Goal: Transaction & Acquisition: Download file/media

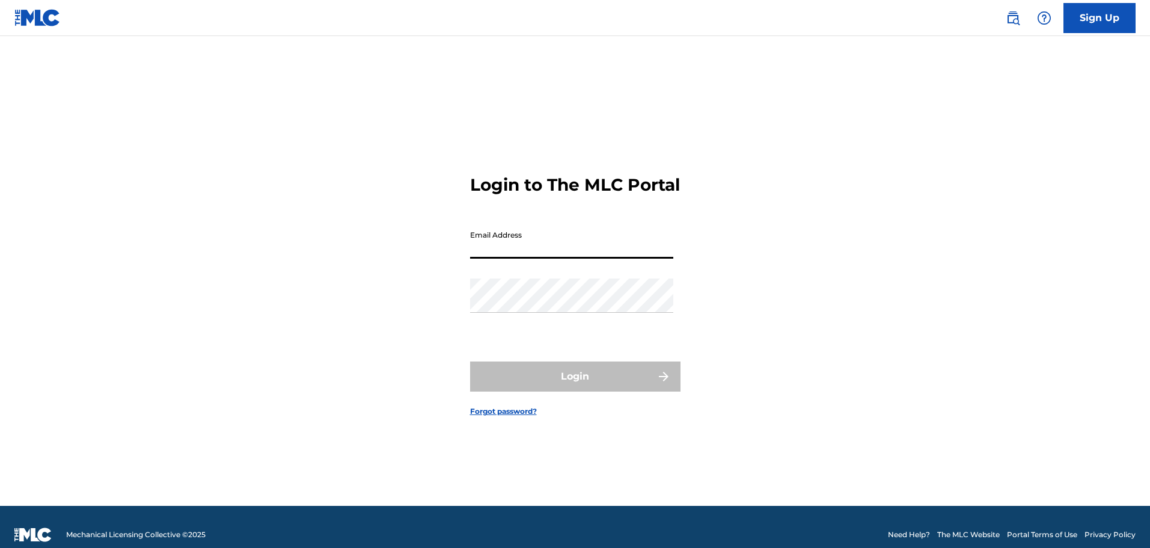
click at [474, 258] on input "Email Address" at bounding box center [571, 241] width 203 height 34
type input "[PERSON_NAME][EMAIL_ADDRESS][PERSON_NAME][DOMAIN_NAME]"
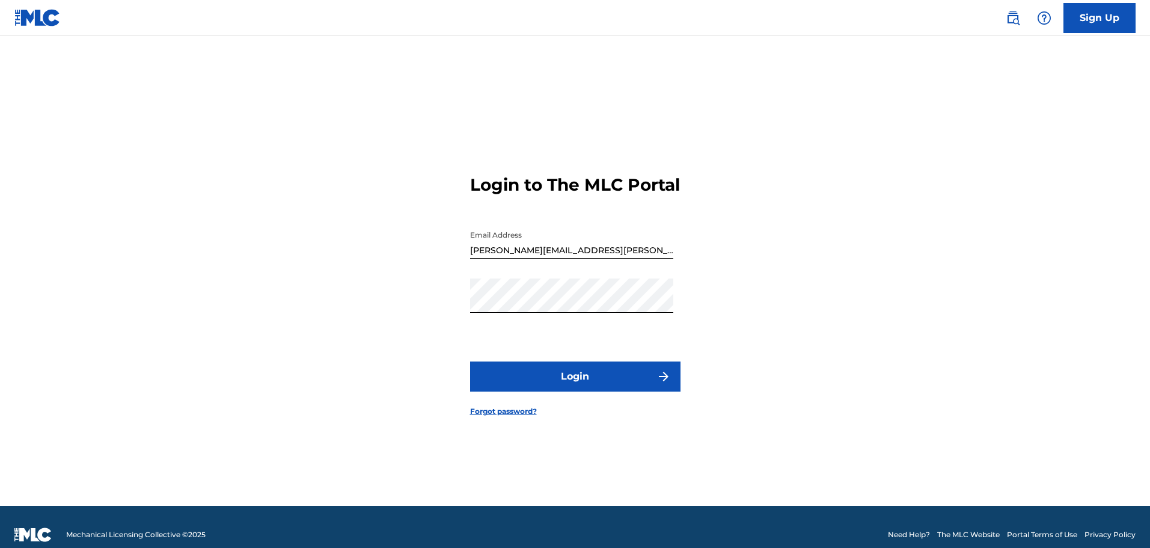
click at [533, 377] on button "Login" at bounding box center [575, 376] width 210 height 30
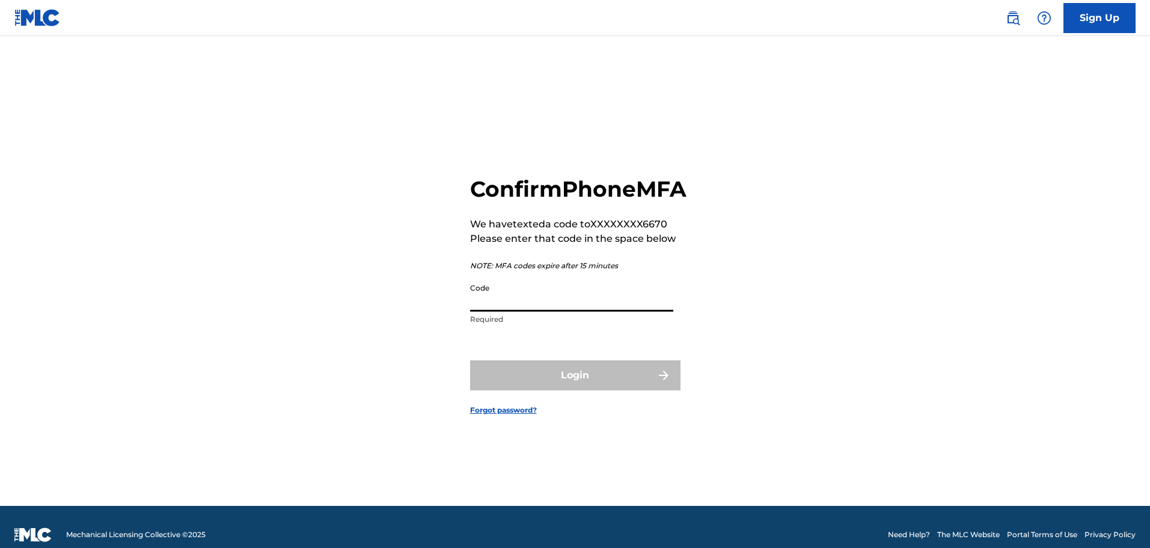
click at [522, 311] on input "Code" at bounding box center [571, 294] width 203 height 34
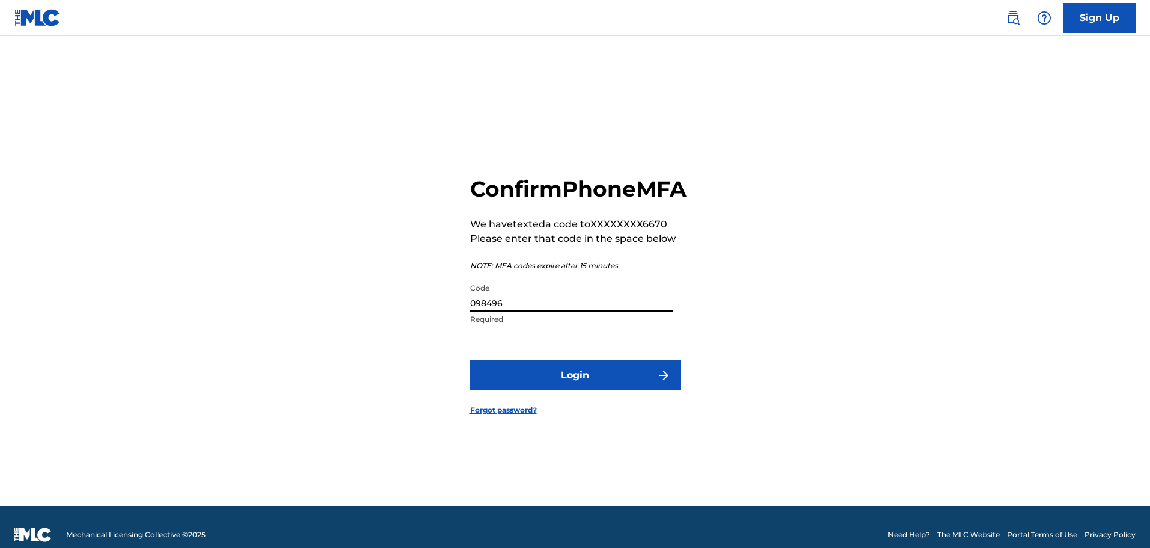
type input "098496"
click at [587, 384] on button "Login" at bounding box center [575, 375] width 210 height 30
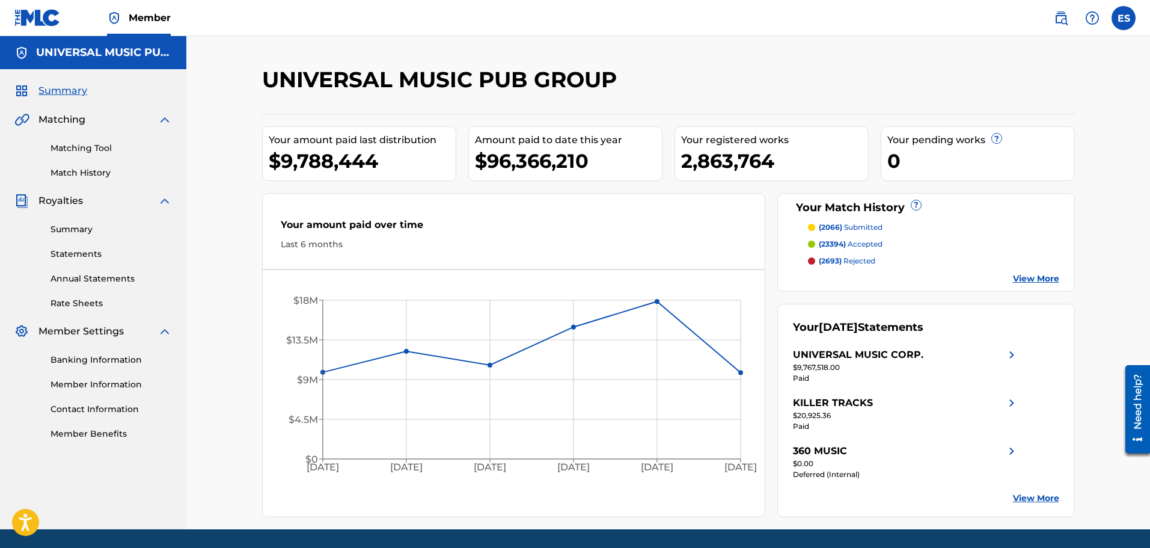
click at [79, 227] on link "Summary" at bounding box center [110, 229] width 121 height 13
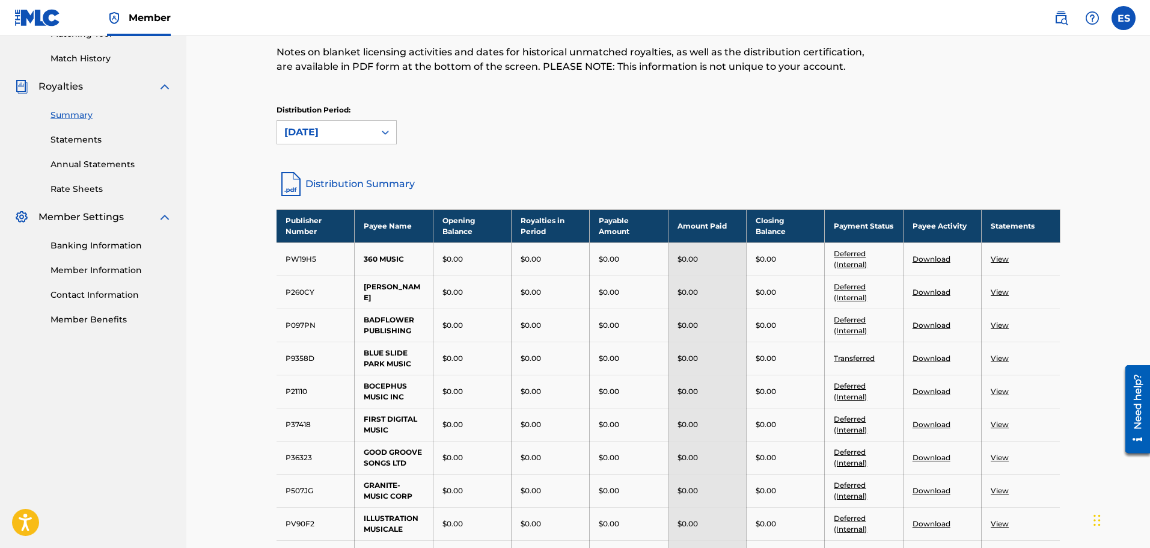
scroll to position [120, 0]
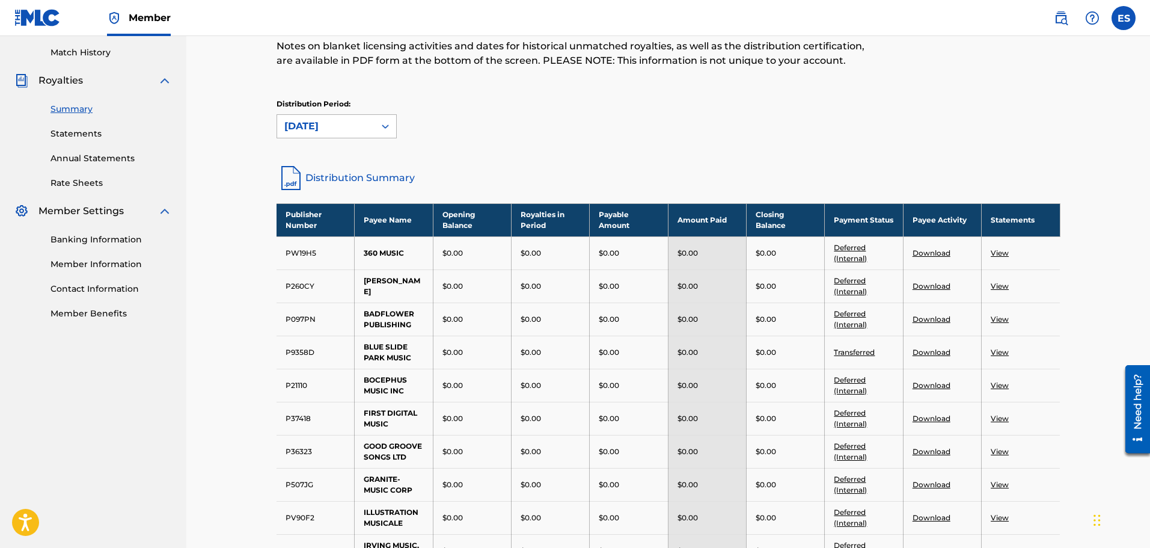
click at [386, 126] on icon at bounding box center [385, 126] width 7 height 4
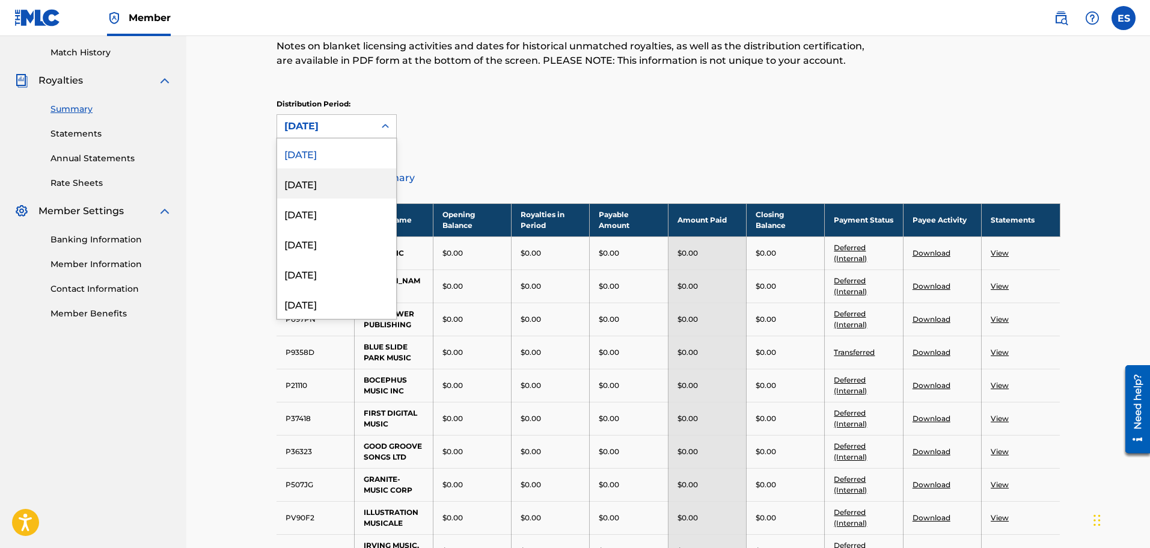
click at [349, 179] on div "[DATE]" at bounding box center [336, 183] width 119 height 30
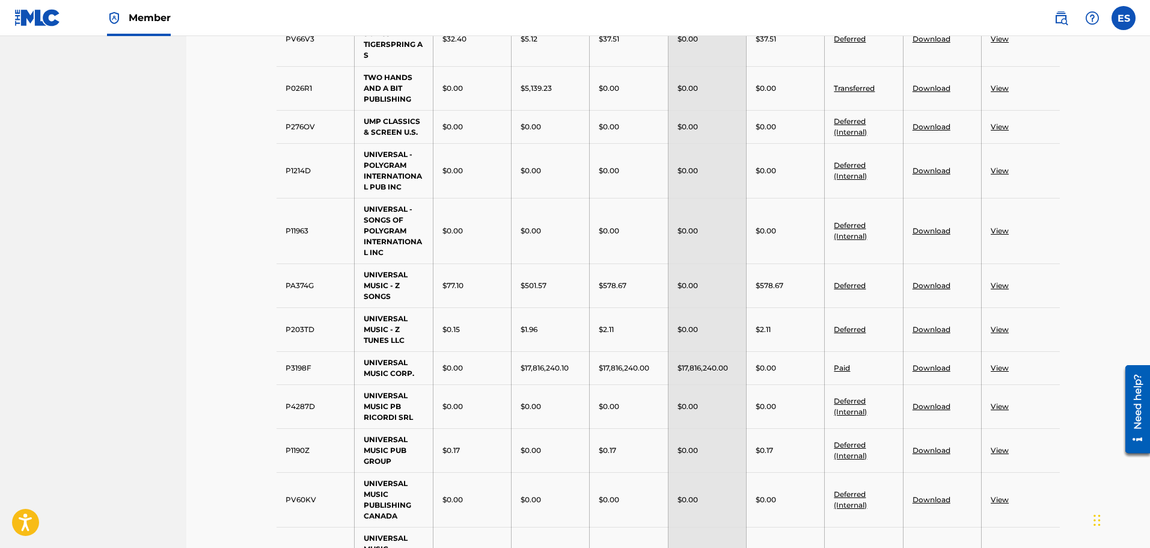
scroll to position [1142, 0]
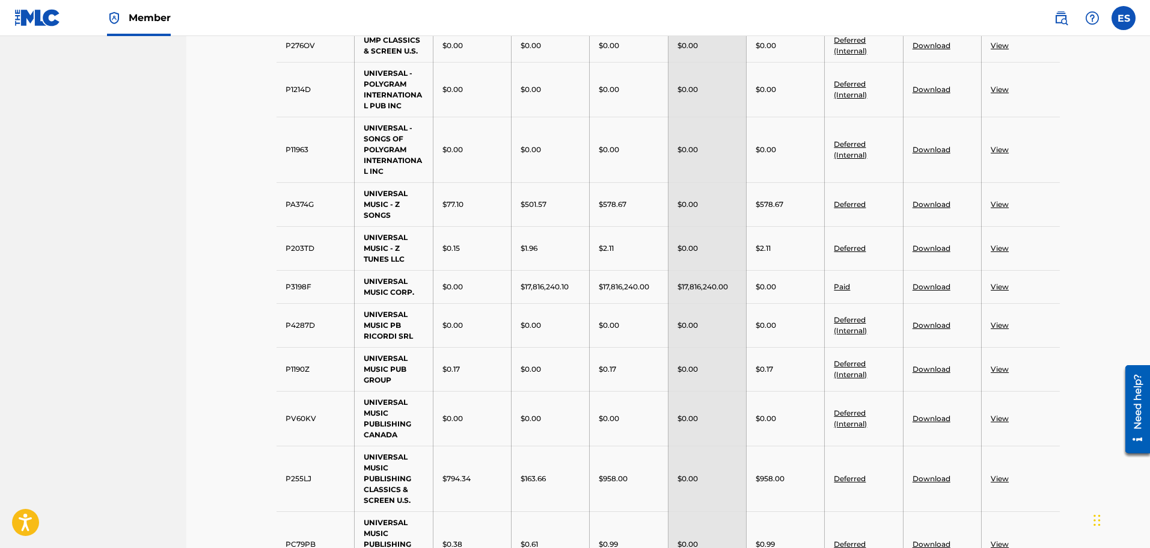
click at [936, 285] on link "Download" at bounding box center [931, 286] width 38 height 9
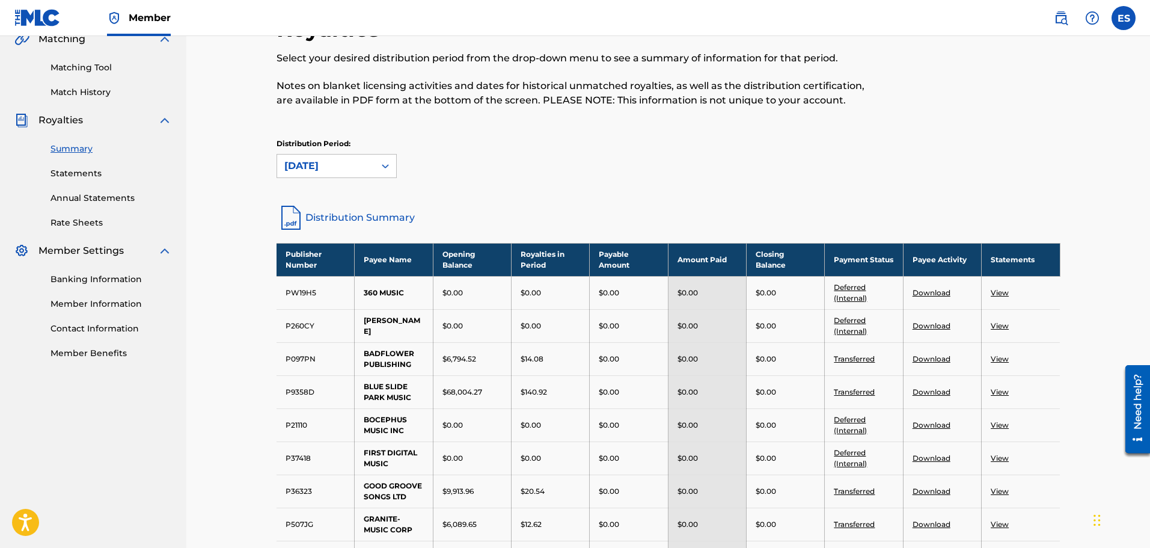
scroll to position [0, 0]
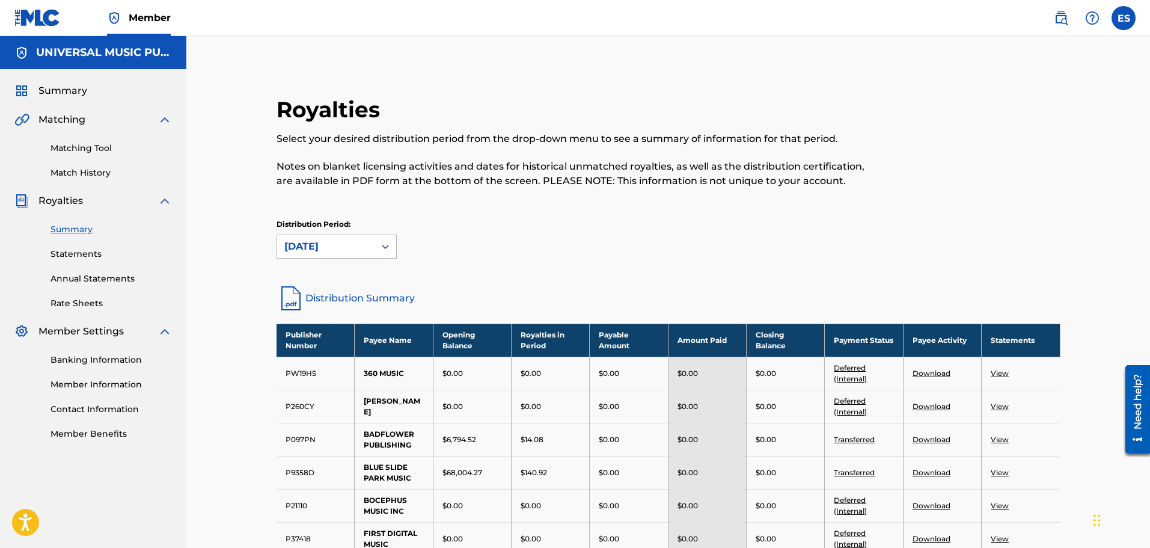
click at [362, 255] on div "[DATE]" at bounding box center [325, 246] width 97 height 23
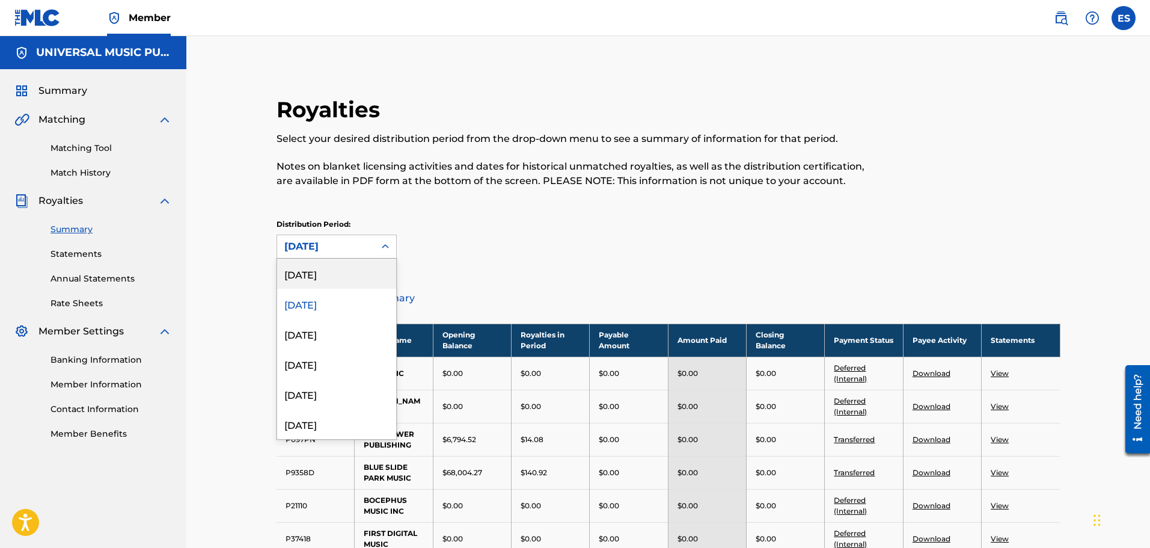
click at [350, 275] on div "[DATE]" at bounding box center [336, 273] width 119 height 30
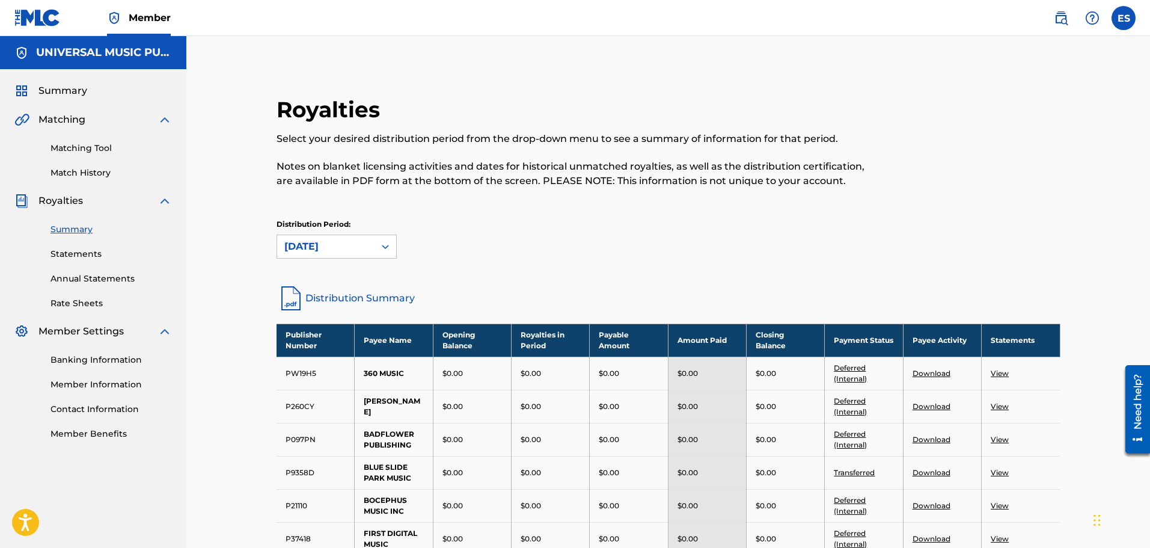
click at [537, 221] on div "Distribution Period: option [DATE], selected. [DATE]" at bounding box center [668, 239] width 784 height 40
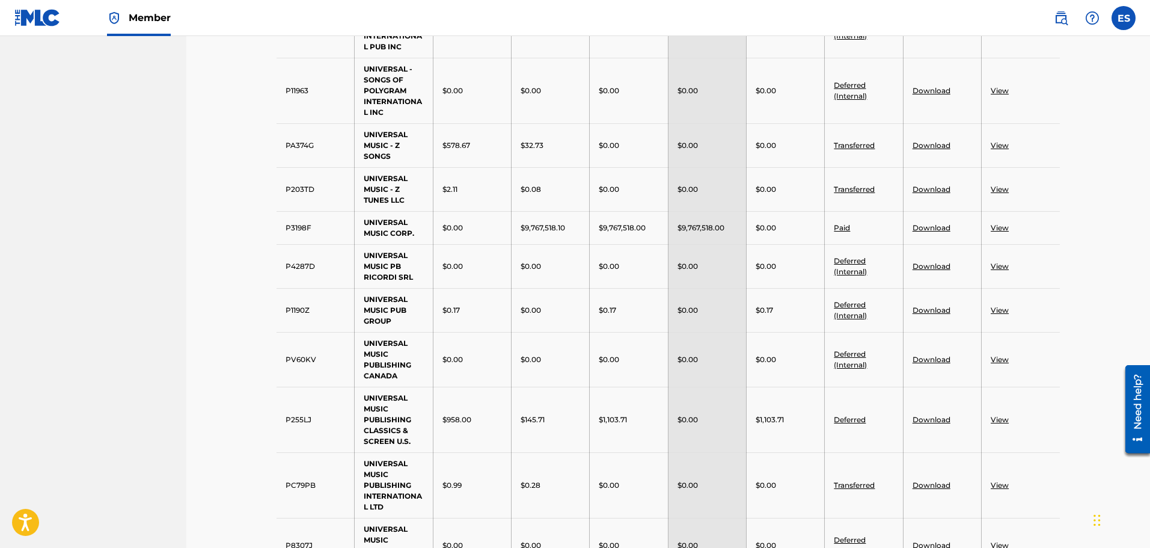
scroll to position [1202, 0]
click at [934, 229] on link "Download" at bounding box center [931, 226] width 38 height 9
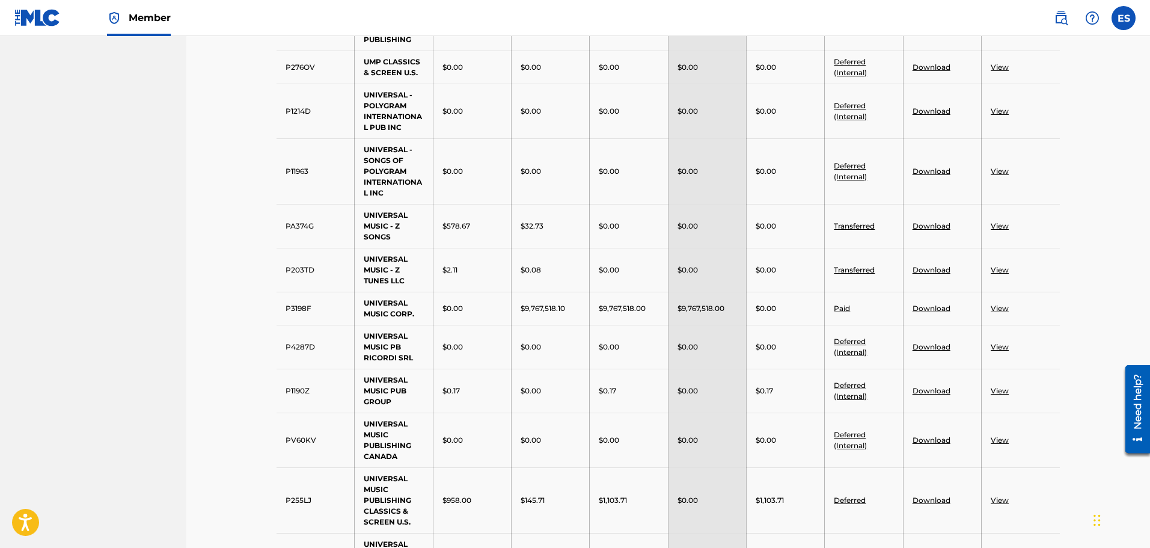
scroll to position [1142, 0]
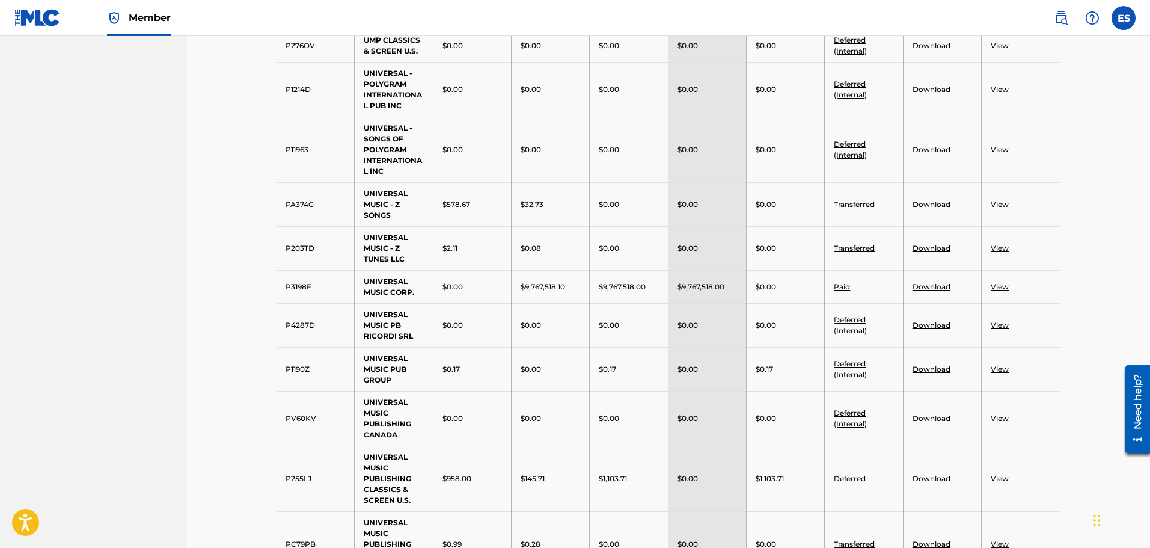
click at [999, 290] on link "View" at bounding box center [1000, 286] width 18 height 9
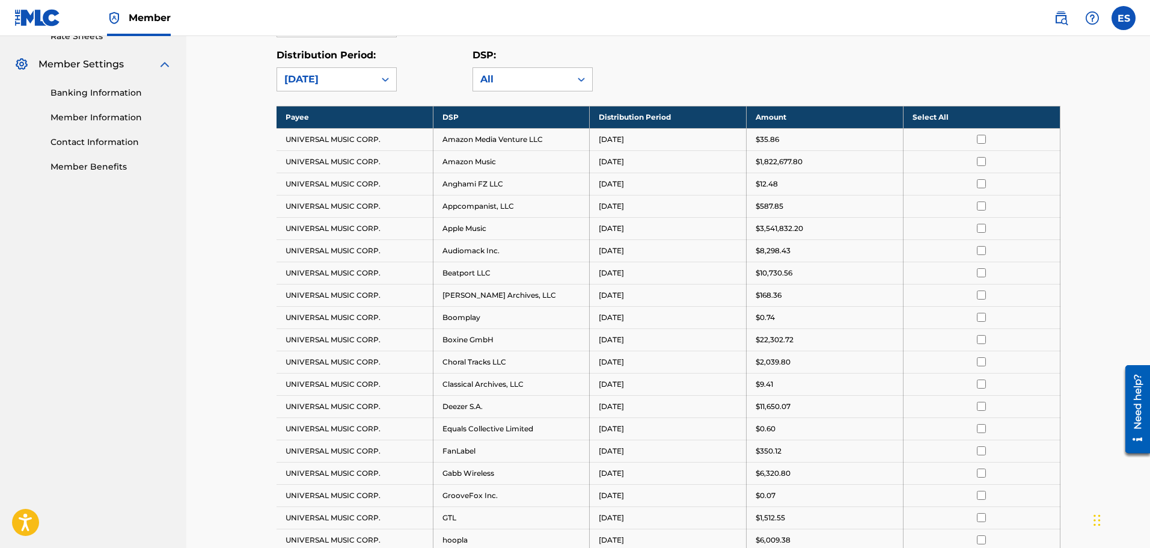
scroll to position [240, 0]
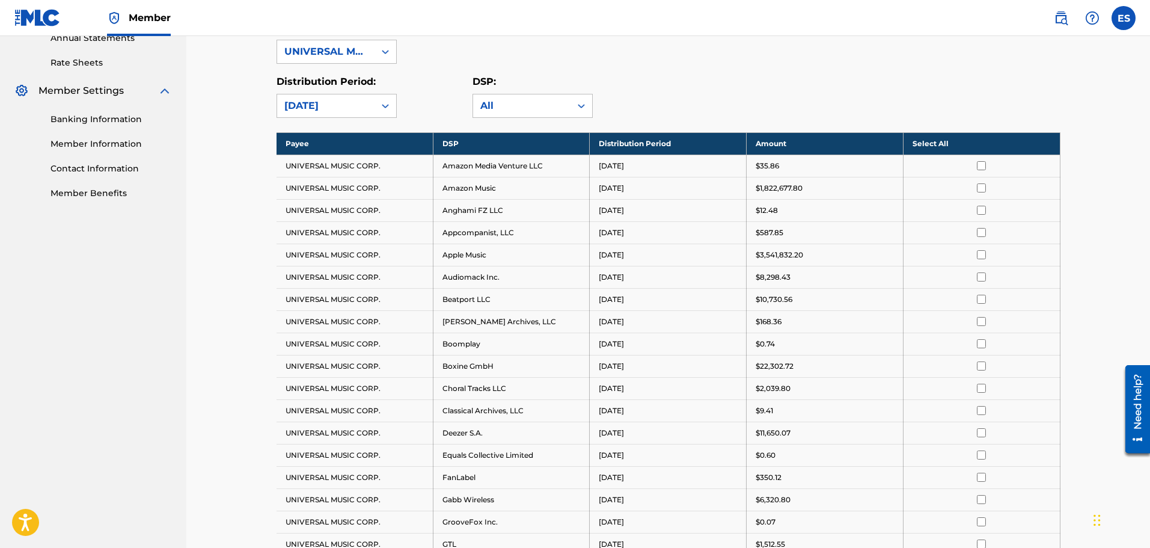
click at [935, 142] on th "Select All" at bounding box center [981, 143] width 157 height 22
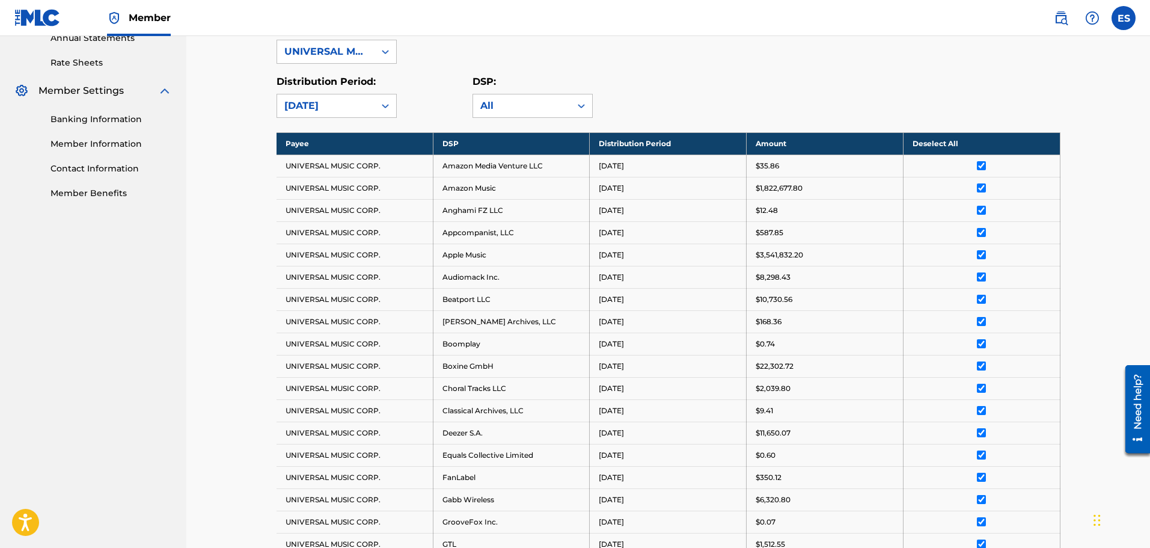
click at [939, 144] on th "Deselect All" at bounding box center [981, 143] width 157 height 22
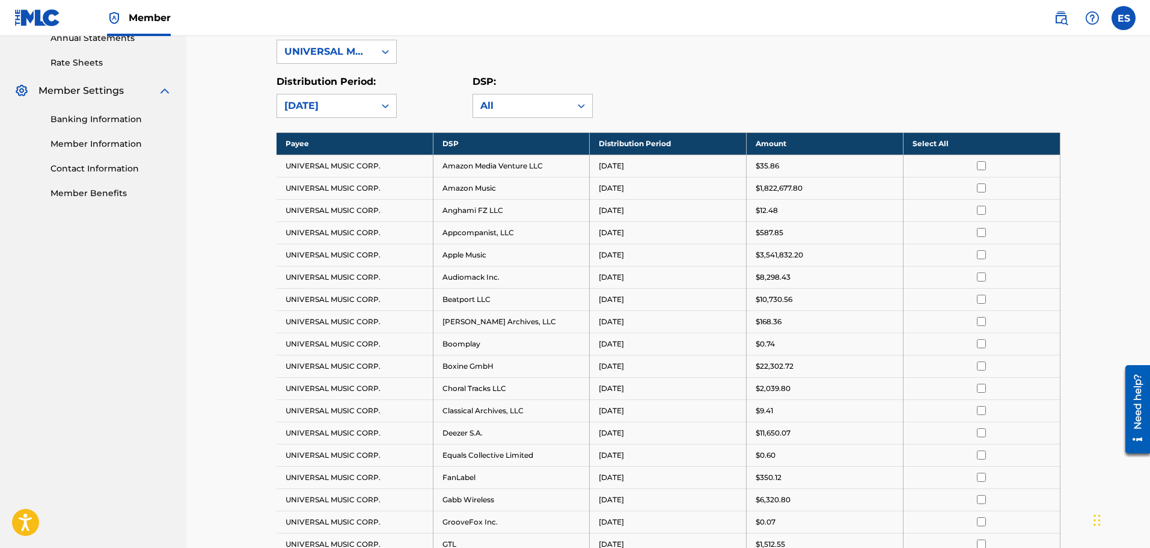
click at [735, 79] on div "Distribution Period: [DATE] DSP: All" at bounding box center [668, 96] width 784 height 43
click at [918, 93] on div "Distribution Period: [DATE] DSP: All" at bounding box center [668, 96] width 784 height 43
click at [981, 188] on input "checkbox" at bounding box center [981, 187] width 9 height 9
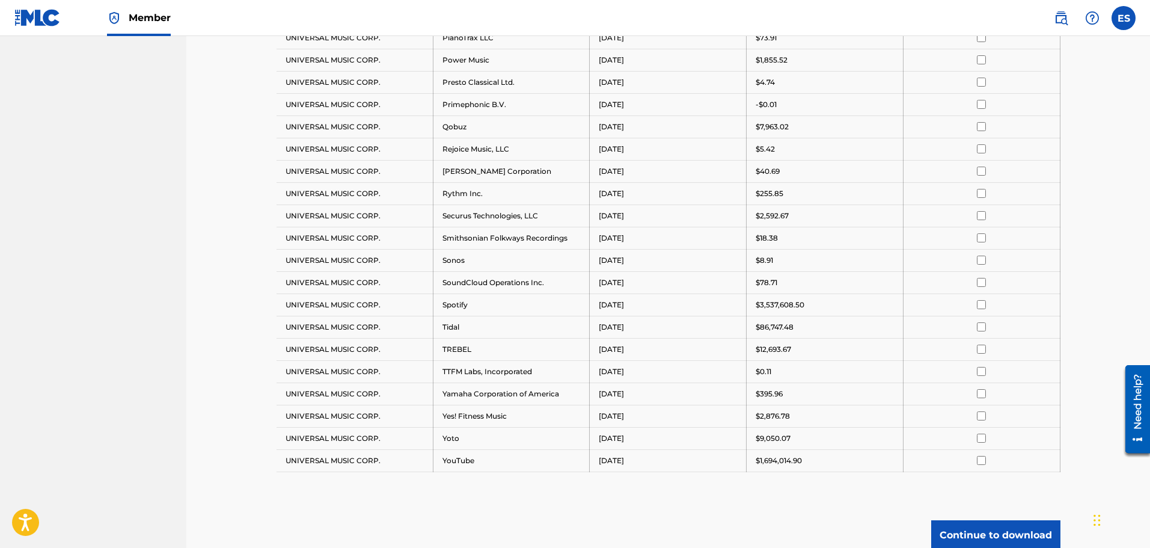
scroll to position [1233, 0]
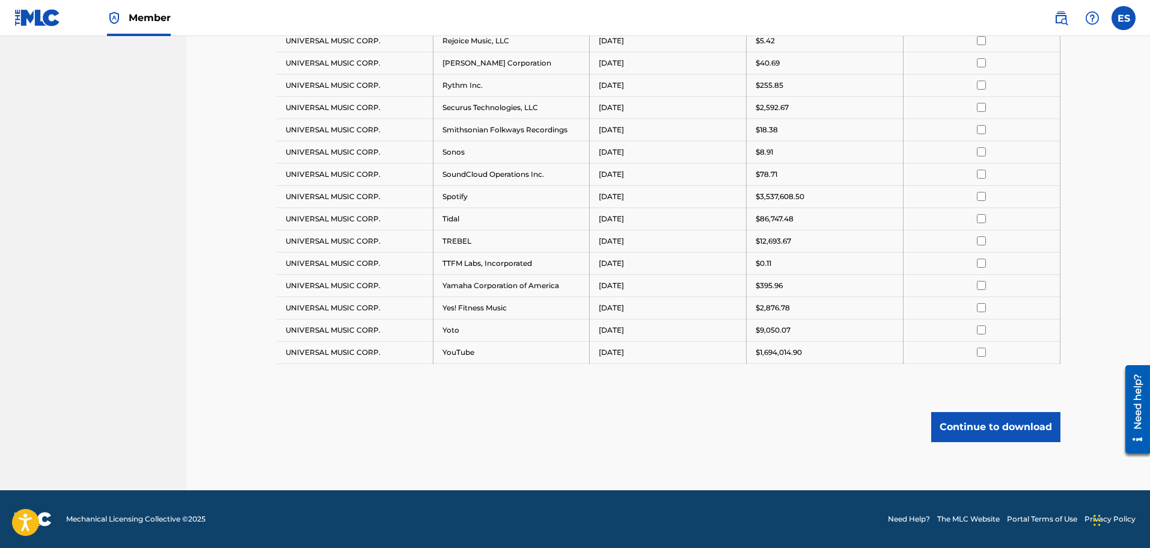
click at [990, 432] on button "Continue to download" at bounding box center [995, 427] width 129 height 30
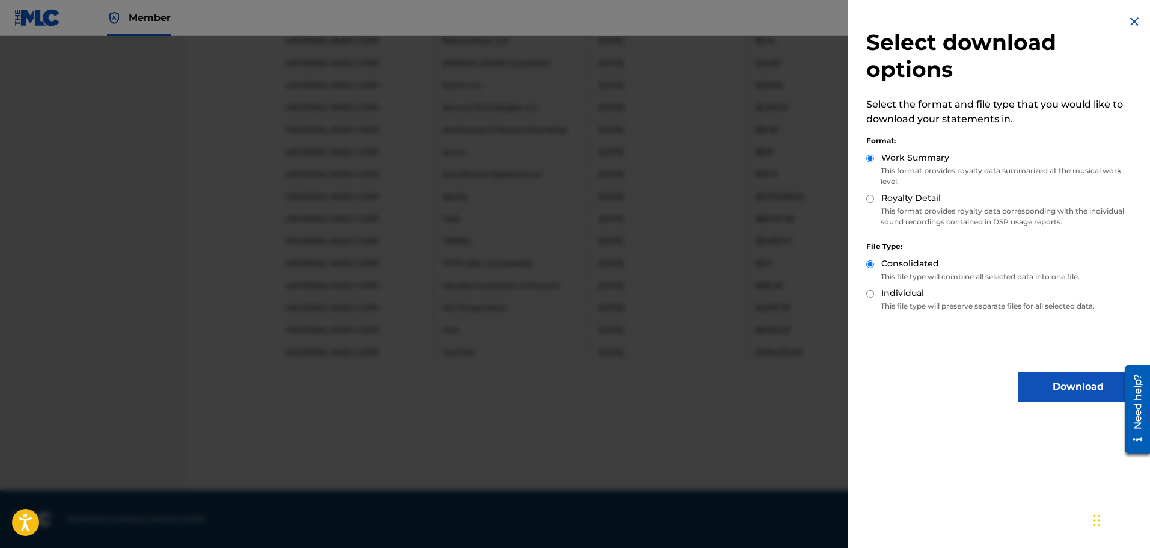
click at [736, 417] on div at bounding box center [575, 310] width 1150 height 548
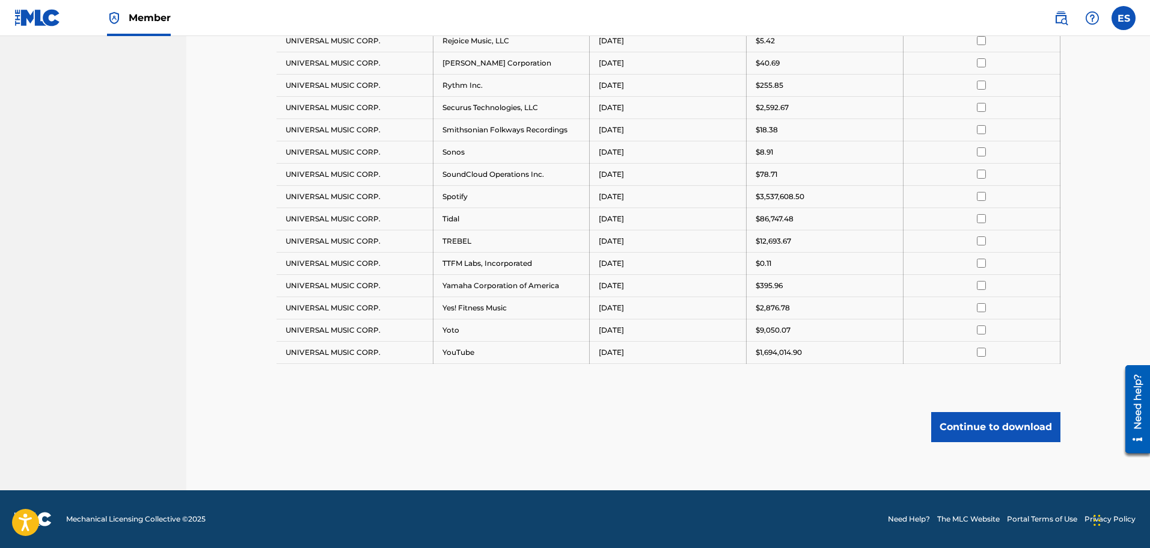
click at [997, 423] on button "Continue to download" at bounding box center [995, 427] width 129 height 30
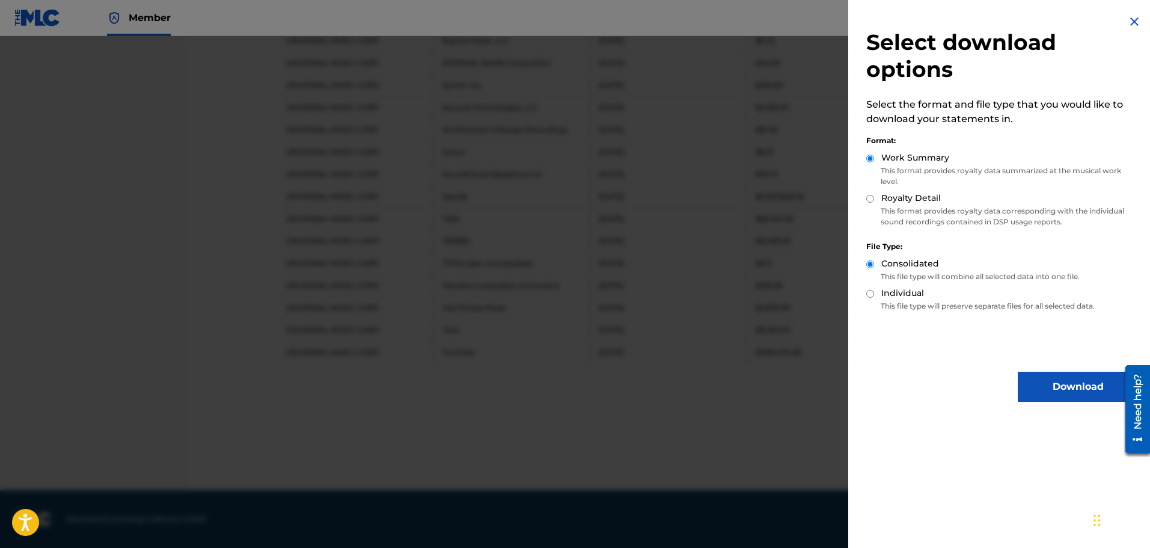
click at [916, 192] on label "Royalty Detail" at bounding box center [911, 198] width 60 height 13
click at [874, 195] on input "Royalty Detail" at bounding box center [870, 199] width 8 height 8
radio input "true"
click at [801, 410] on div at bounding box center [575, 310] width 1150 height 548
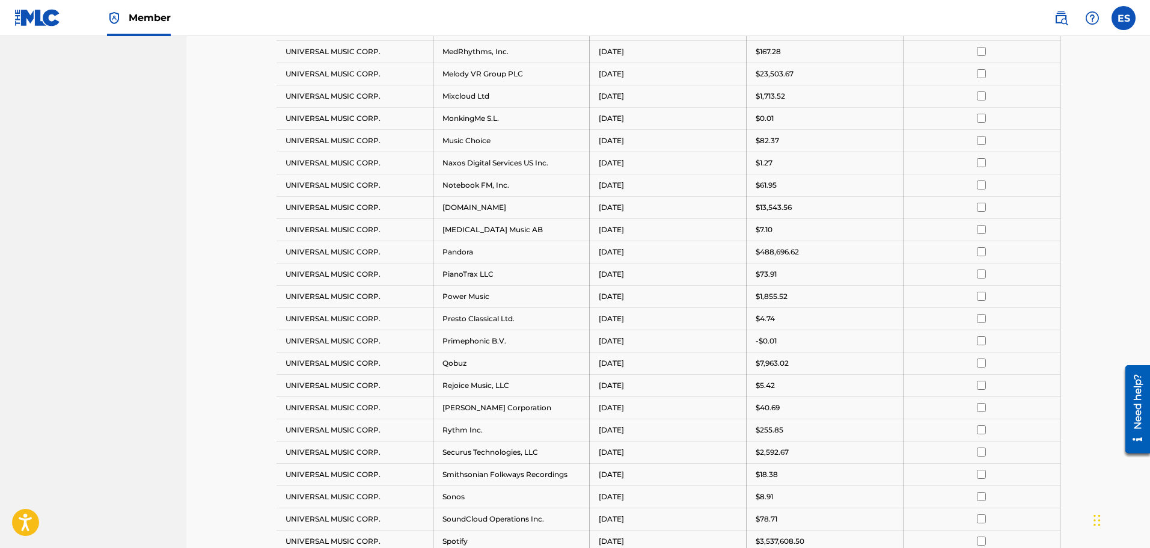
scroll to position [812, 0]
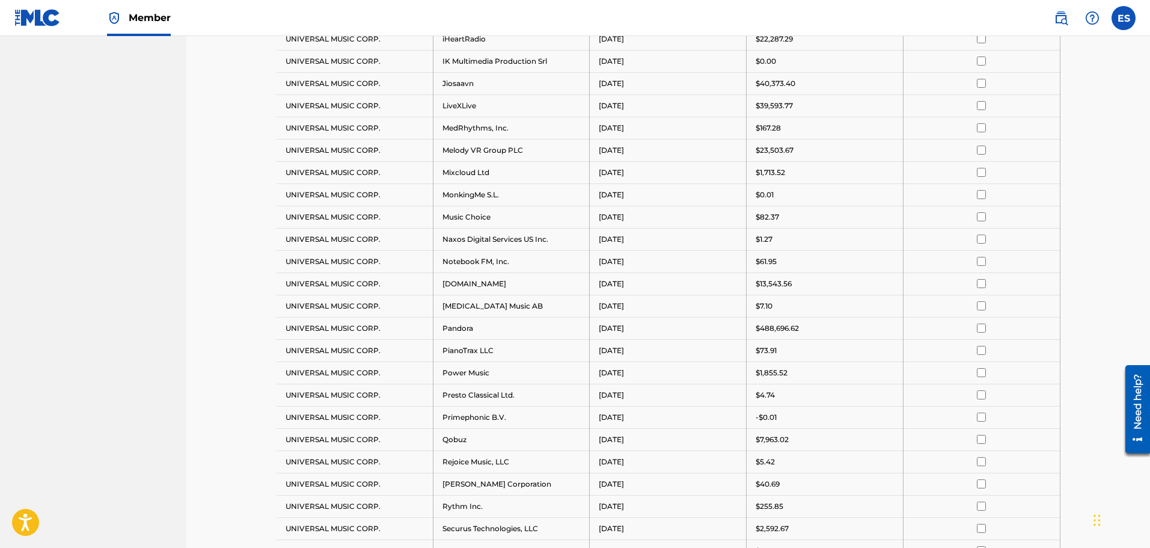
click at [1103, 160] on div "Royalty Statements Select your desired payee from the Payee drop-down menu. The…" at bounding box center [668, 67] width 964 height 1687
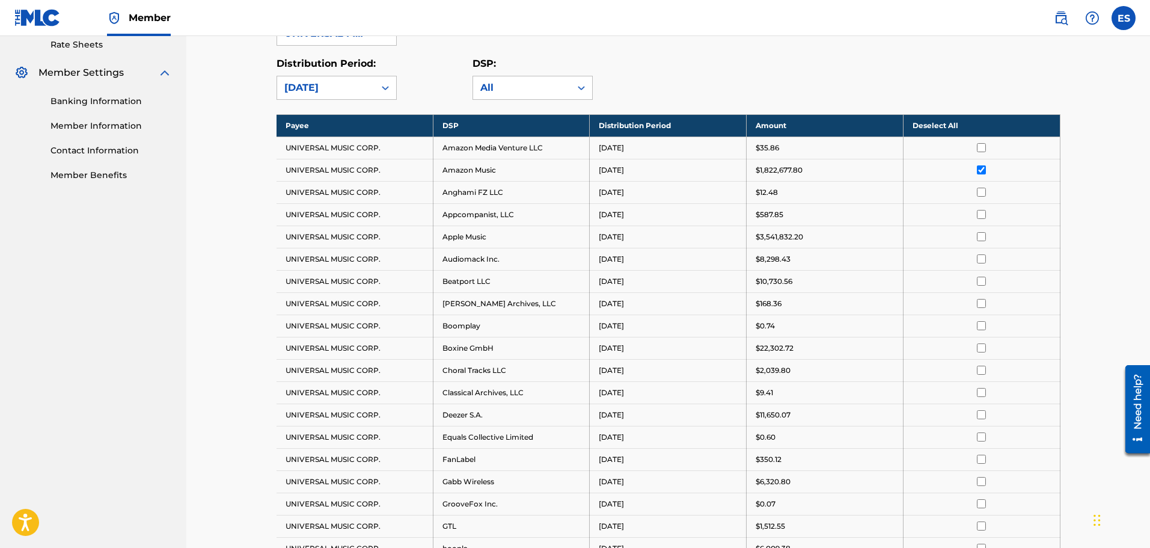
scroll to position [151, 0]
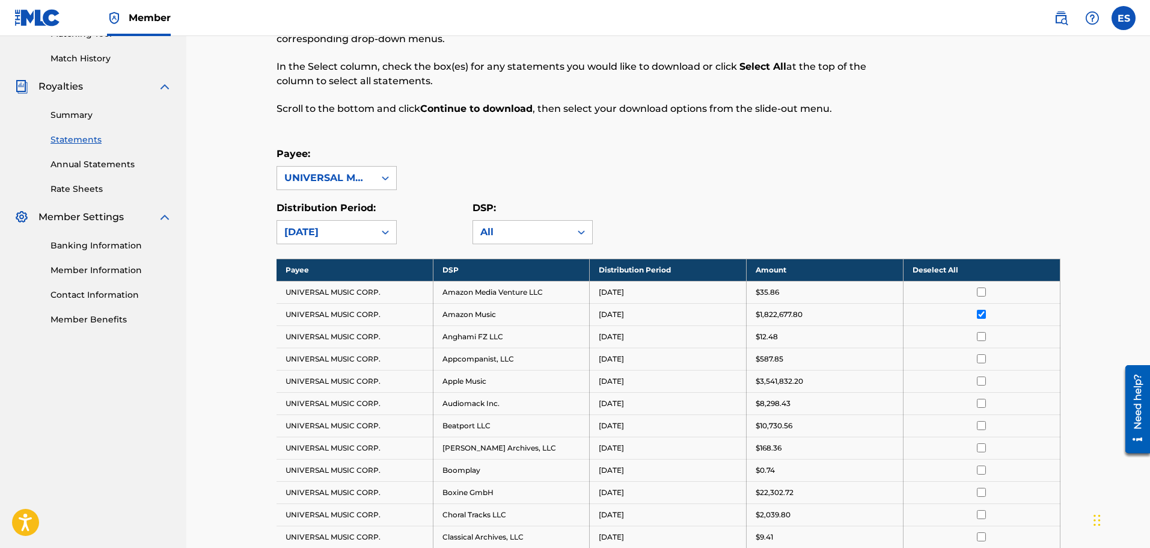
scroll to position [240, 0]
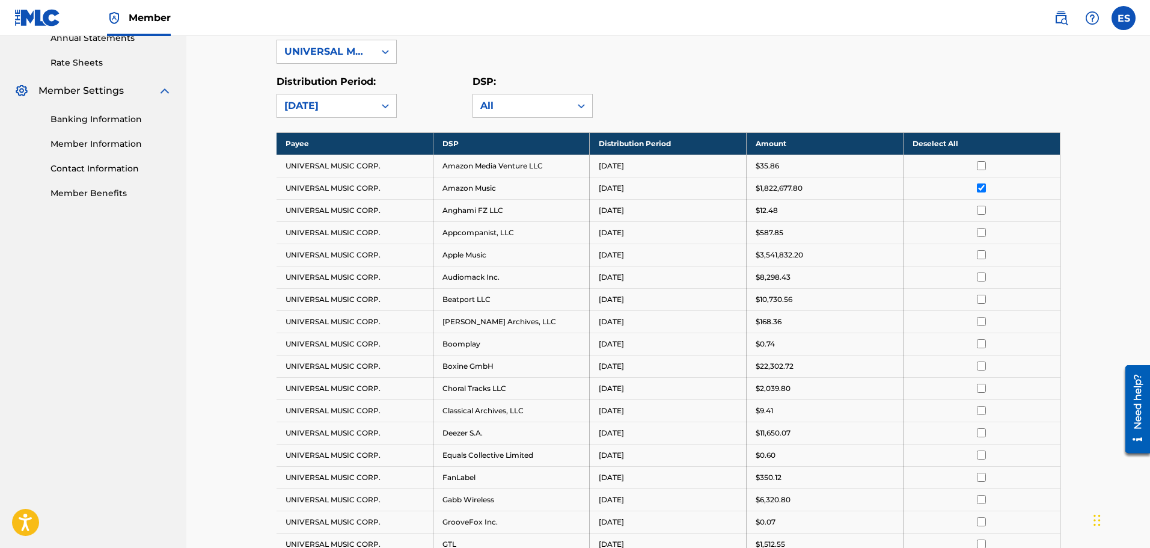
click at [979, 192] on td at bounding box center [981, 188] width 157 height 22
click at [980, 189] on input "checkbox" at bounding box center [981, 187] width 9 height 9
click at [936, 144] on th "Select All" at bounding box center [981, 143] width 157 height 22
click at [982, 189] on input "checkbox" at bounding box center [981, 187] width 9 height 9
click at [981, 255] on input "checkbox" at bounding box center [981, 254] width 9 height 9
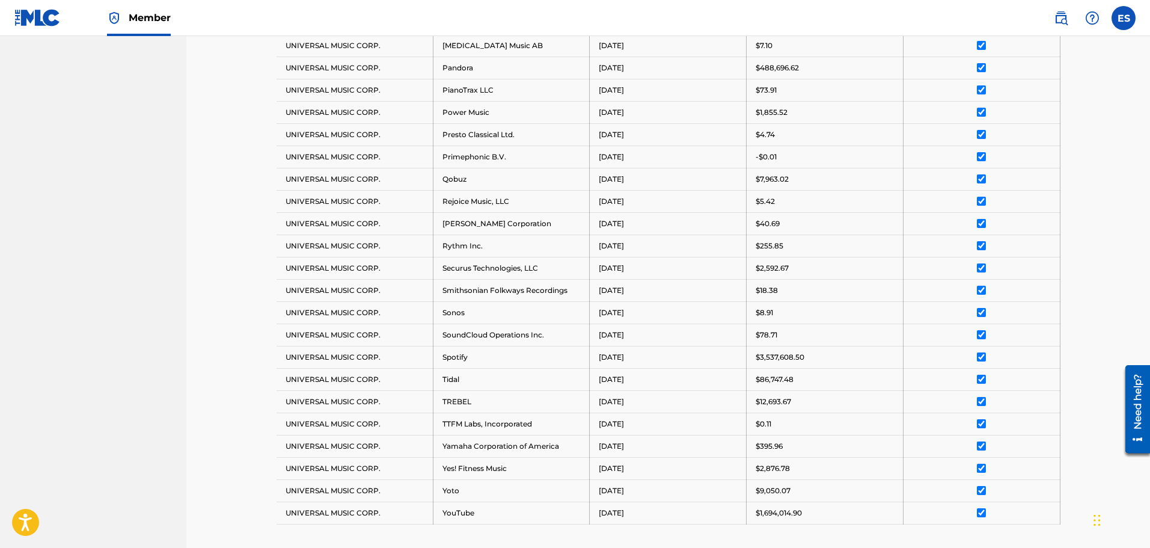
scroll to position [1142, 0]
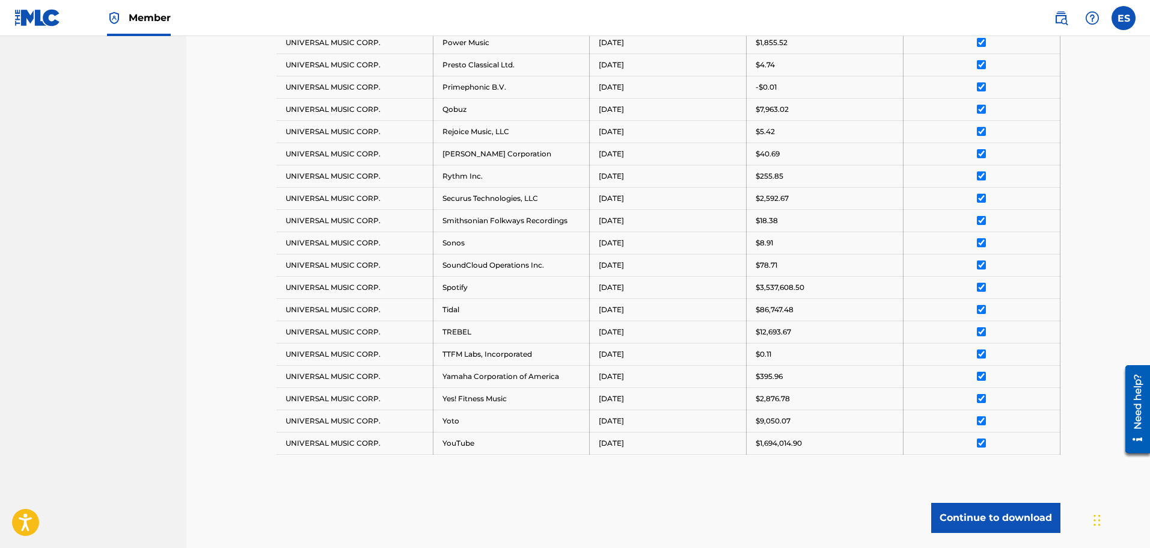
click at [981, 445] on input "checkbox" at bounding box center [981, 442] width 9 height 9
click at [980, 286] on input "checkbox" at bounding box center [981, 287] width 9 height 9
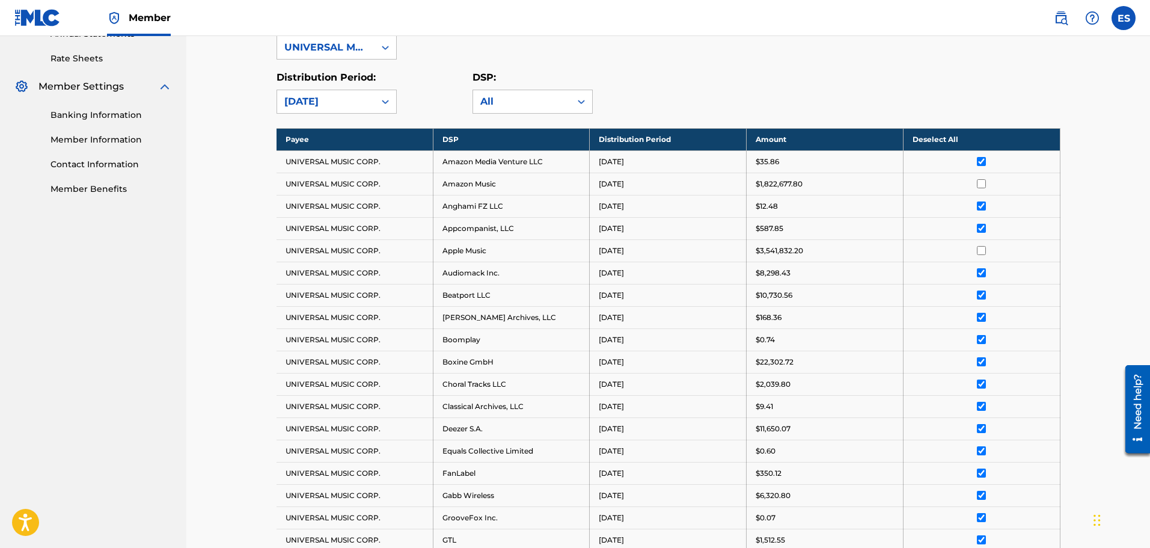
scroll to position [240, 0]
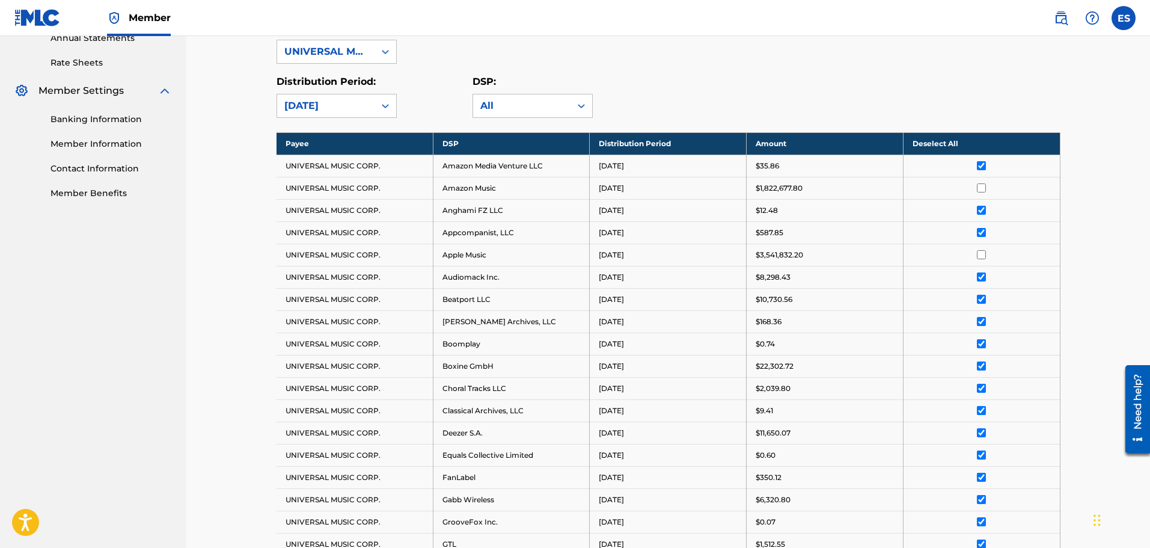
drag, startPoint x: 222, startPoint y: 378, endPoint x: 231, endPoint y: 374, distance: 10.3
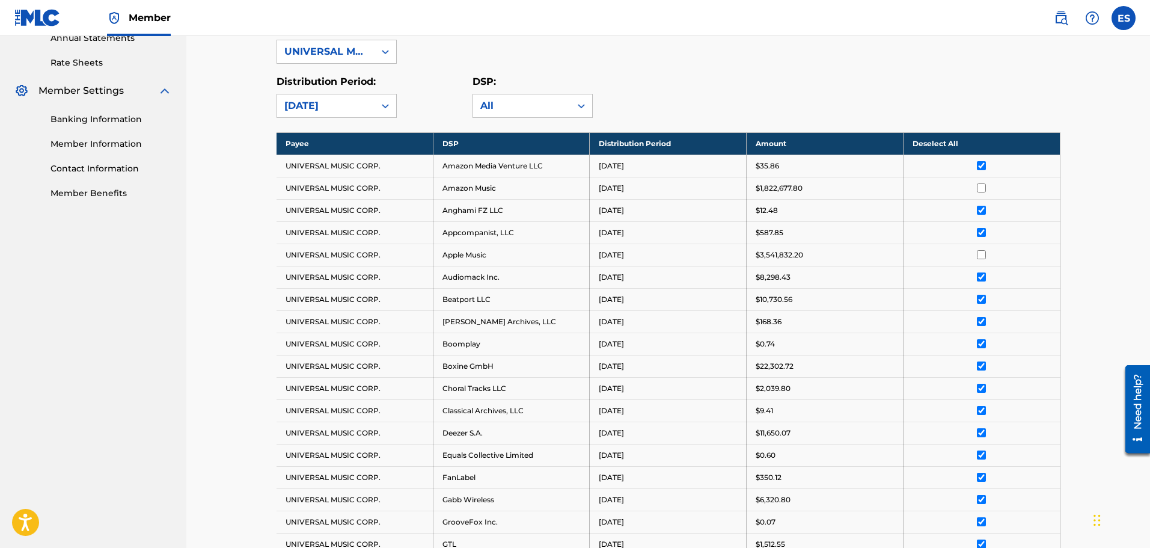
click at [643, 68] on div "Payee: UNIVERSAL MUSIC CORP. Distribution Period: [DATE] DSP: All" at bounding box center [668, 68] width 784 height 97
click at [822, 44] on div "Payee: UNIVERSAL MUSIC CORP." at bounding box center [668, 41] width 784 height 43
